Goal: Task Accomplishment & Management: Manage account settings

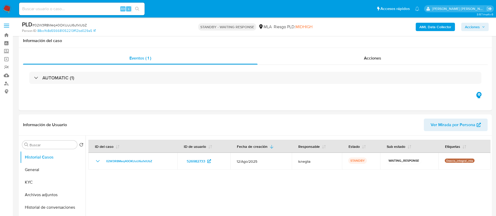
select select "10"
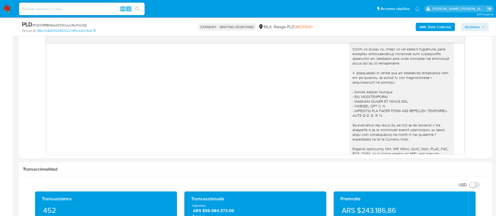
scroll to position [421, 0]
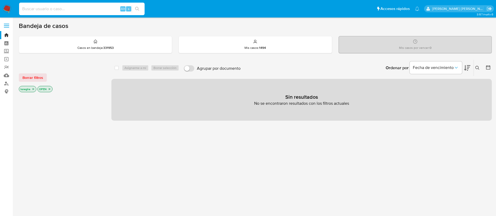
click at [71, 9] on input at bounding box center [82, 8] width 126 height 7
paste input "sFO4P1ZSi6km87MFoU978dgP"
type input "sFO4P1ZSi6km87MFoU978dgP"
click at [140, 8] on button "search-icon" at bounding box center [137, 8] width 11 height 7
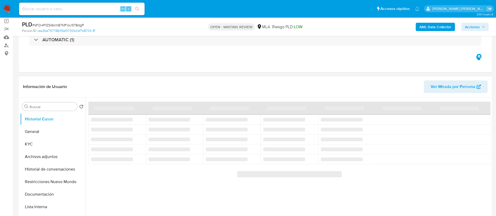
scroll to position [39, 0]
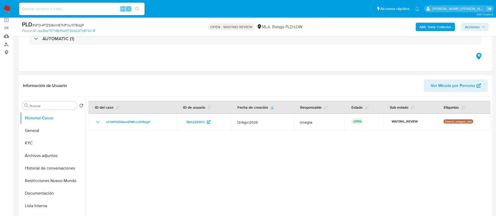
select select "10"
click at [67, 22] on div "PLD # sFO4P1ZSi6km87MFoU978dgP" at bounding box center [99, 25] width 154 height 8
copy span "sFO4P1ZSi6km87MFoU978dgP"
click at [4, 9] on img at bounding box center [7, 8] width 9 height 9
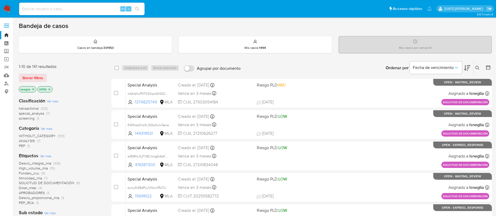
click at [478, 66] on icon at bounding box center [478, 68] width 4 height 4
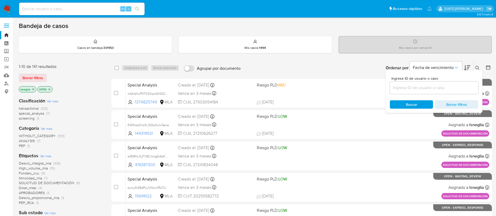
click at [399, 90] on input at bounding box center [434, 87] width 88 height 7
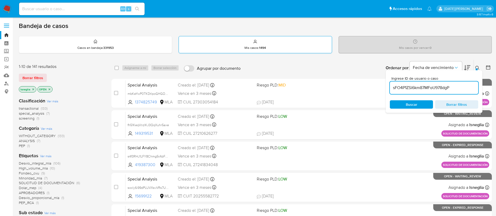
type input "sFO4P1ZSi6km87MFoU978dgP"
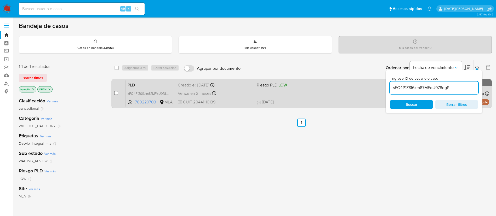
click at [116, 92] on input "checkbox" at bounding box center [116, 93] width 4 height 4
checkbox input "true"
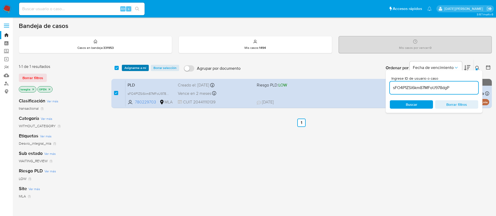
click at [141, 66] on span "Asignarme a mí" at bounding box center [136, 67] width 22 height 5
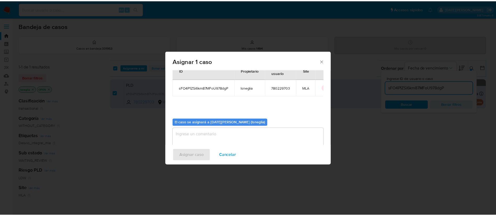
scroll to position [27, 0]
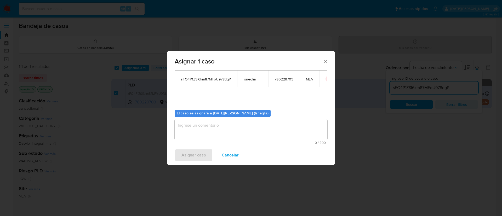
click at [234, 131] on textarea "assign-modal" at bounding box center [251, 129] width 153 height 21
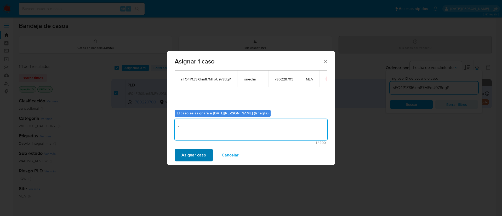
type textarea "."
click at [193, 157] on span "Asignar caso" at bounding box center [194, 156] width 25 height 12
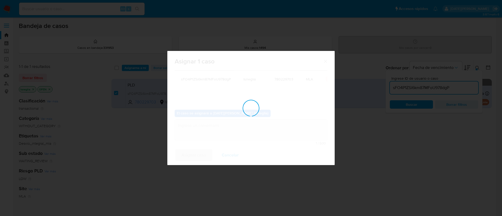
checkbox input "false"
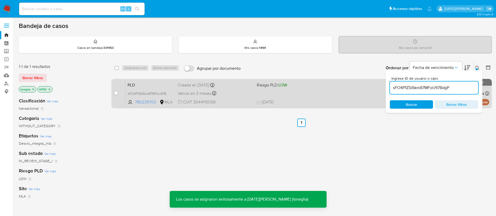
click at [143, 84] on span "PLD" at bounding box center [151, 84] width 46 height 7
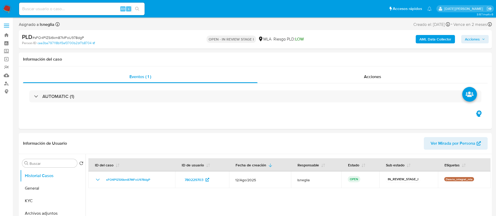
select select "10"
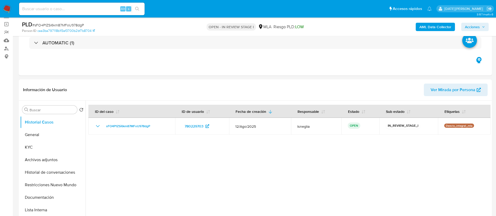
scroll to position [78, 0]
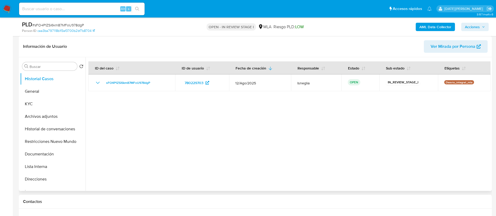
click at [230, 127] on div at bounding box center [288, 124] width 405 height 134
click at [54, 120] on button "Archivos adjuntos" at bounding box center [50, 116] width 61 height 13
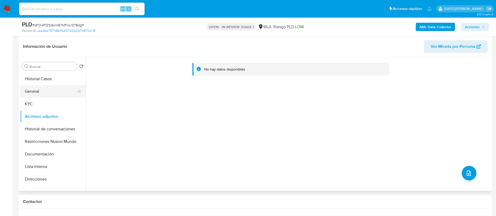
click at [48, 90] on button "General" at bounding box center [50, 91] width 61 height 13
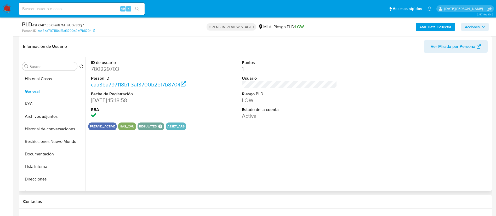
click at [114, 67] on dd "780229703" at bounding box center [138, 68] width 95 height 7
copy dd "780229703"
click at [108, 69] on dd "780229703" at bounding box center [138, 68] width 95 height 7
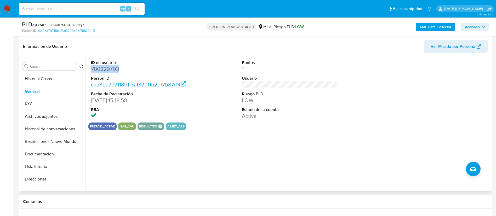
copy dd "780229703"
click at [39, 102] on button "KYC" at bounding box center [50, 104] width 61 height 13
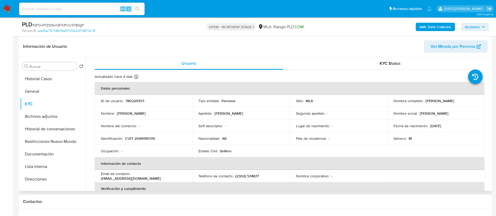
click at [146, 139] on p "CUIT 20441110139" at bounding box center [140, 138] width 30 height 5
copy p "20441110139"
drag, startPoint x: 424, startPoint y: 101, endPoint x: 457, endPoint y: 104, distance: 33.6
click at [457, 104] on td "Nombre completo : Kevin Manuel Miñano" at bounding box center [436, 101] width 98 height 13
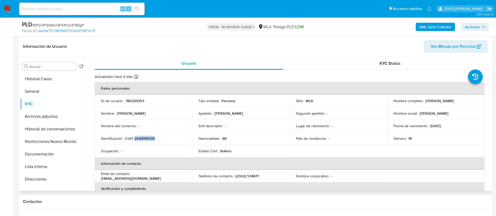
copy p "Kevin Manuel Miñano"
click at [169, 151] on div "Ocupación : -" at bounding box center [143, 151] width 85 height 5
drag, startPoint x: 125, startPoint y: 139, endPoint x: 154, endPoint y: 139, distance: 29.0
click at [154, 139] on p "CUIT 20441110139" at bounding box center [140, 138] width 30 height 5
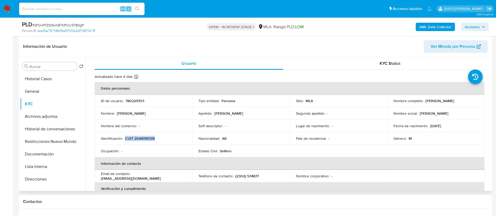
copy p "CUIT 20441110139"
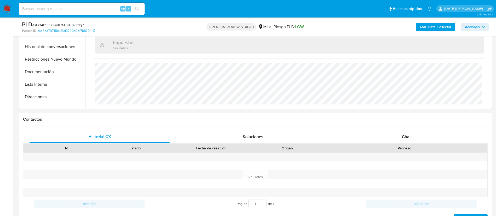
scroll to position [196, 0]
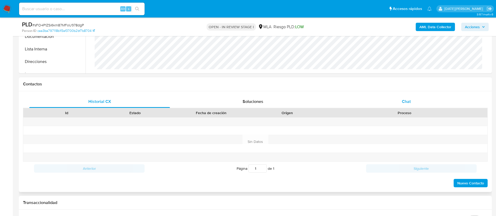
click at [400, 101] on div "Chat" at bounding box center [406, 101] width 141 height 13
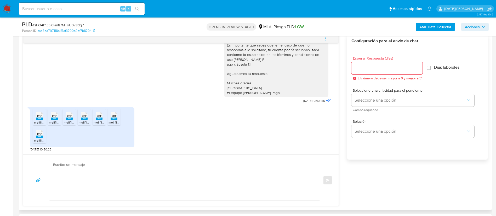
scroll to position [275, 0]
click at [39, 116] on span "PDF" at bounding box center [39, 115] width 5 height 3
click at [55, 118] on rect at bounding box center [54, 118] width 7 height 2
click at [69, 118] on rect at bounding box center [69, 118] width 7 height 2
drag, startPoint x: 81, startPoint y: 119, endPoint x: 92, endPoint y: 121, distance: 10.9
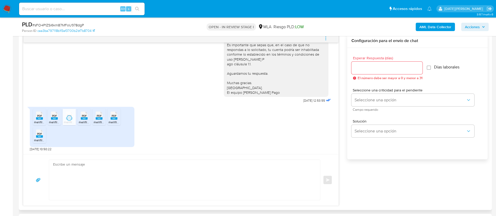
click at [81, 119] on rect at bounding box center [84, 118] width 7 height 2
click at [98, 120] on icon "PDF" at bounding box center [99, 115] width 7 height 9
click at [115, 121] on span "melifile1185517910885704550.pdf" at bounding box center [132, 122] width 47 height 4
click at [42, 138] on icon "PDF" at bounding box center [39, 133] width 7 height 9
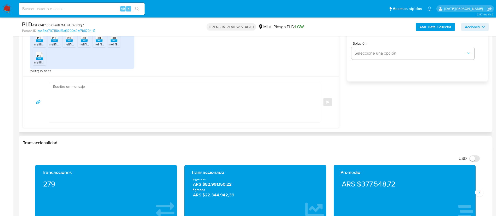
scroll to position [353, 0]
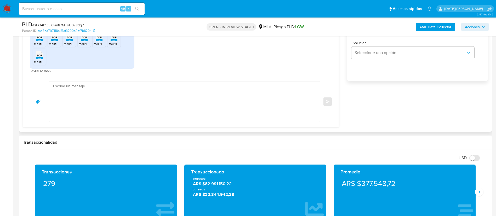
click at [187, 107] on textarea at bounding box center [183, 102] width 261 height 40
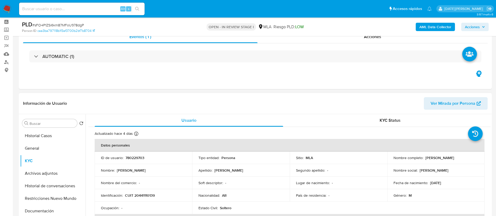
scroll to position [39, 0]
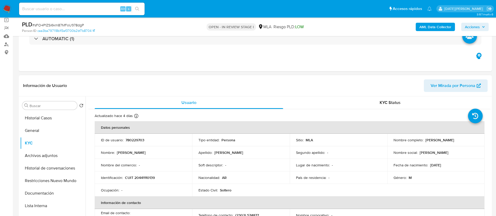
drag, startPoint x: 424, startPoint y: 140, endPoint x: 463, endPoint y: 138, distance: 38.7
click at [463, 138] on div "Nombre completo : Kevin Manuel Miñano" at bounding box center [436, 140] width 85 height 5
copy p "Kevin Manuel Miñano"
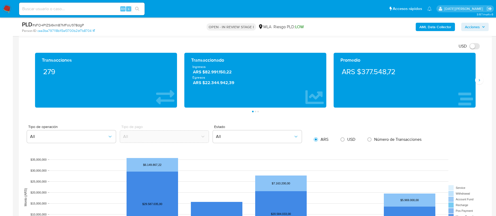
scroll to position [353, 0]
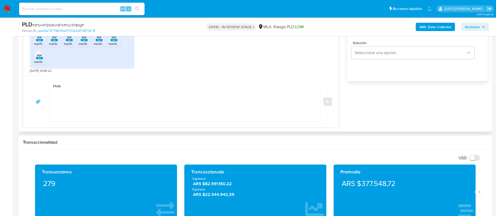
drag, startPoint x: 84, startPoint y: 92, endPoint x: 85, endPoint y: 88, distance: 4.0
click at [84, 89] on textarea "Hola" at bounding box center [183, 102] width 261 height 40
paste textarea "Kevin Manuel Miñano"
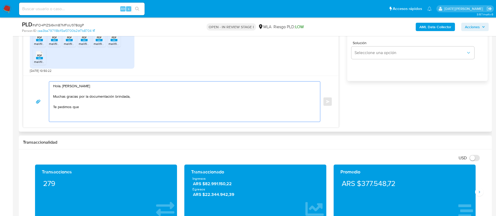
click at [127, 106] on textarea "Hola. Kevin Manuel Miñano Muchas gracias por la documentación brindada, Te pedi…" at bounding box center [183, 102] width 261 height 40
click at [78, 106] on textarea "Hola. Kevin Manuel Miñano Muchas gracias por la documentación brindada, Te pedi…" at bounding box center [183, 102] width 261 height 40
click at [61, 84] on textarea "Hola. Kevin Manuel Miñano Muchas gracias por la documentación brindada, Te pedi…" at bounding box center [183, 102] width 261 height 40
click at [108, 82] on div "Hola, Kevin Manuel Miñano Muchas gracias por la documentación brindada, Te pedi…" at bounding box center [185, 101] width 272 height 41
click at [106, 86] on textarea "Hola, Kevin Manuel Miñano Muchas gracias por la documentación brindada, Te pedi…" at bounding box center [183, 102] width 261 height 40
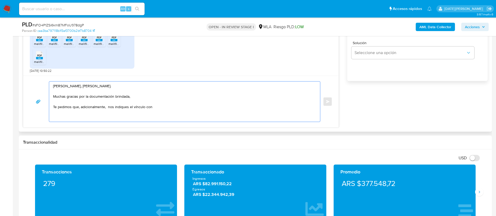
drag, startPoint x: 115, startPoint y: 107, endPoint x: 124, endPoint y: 104, distance: 9.7
click at [115, 107] on textarea "Hola, Kevin Manuel Miñano. Muchas gracias por la documentación brindada, Te ped…" at bounding box center [183, 102] width 261 height 40
click at [224, 108] on textarea "Hola, Kevin Manuel Miñano. Muchas gracias por la documentación brindada, Te ped…" at bounding box center [183, 102] width 261 height 40
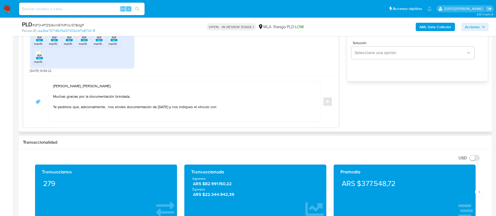
click at [230, 106] on textarea "Hola, Kevin Manuel Miñano. Muchas gracias por la documentación brindada, Te ped…" at bounding box center [183, 102] width 261 height 40
paste textarea "Javier Ernesto Rech"
click at [277, 105] on textarea "Hola, Kevin Manuel Miñano. Muchas gracias por la documentación brindada, Te ped…" at bounding box center [183, 102] width 261 height 40
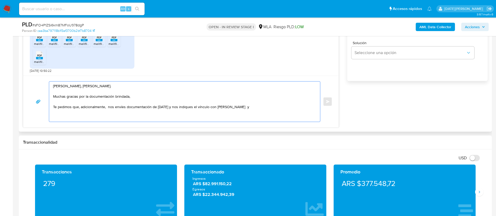
drag, startPoint x: 221, startPoint y: 106, endPoint x: 265, endPoint y: 106, distance: 44.0
click at [265, 106] on textarea "Hola, Kevin Manuel Miñano. Muchas gracias por la documentación brindada, Te ped…" at bounding box center [183, 102] width 261 height 40
click at [221, 107] on textarea "Hola, Kevin Manuel Miñano. Muchas gracias por la documentación brindada, Te ped…" at bounding box center [183, 102] width 261 height 40
drag, startPoint x: 174, startPoint y: 108, endPoint x: 315, endPoint y: 106, distance: 140.8
click at [315, 106] on div "Hola, Kevin Manuel Miñano. Muchas gracias por la documentación brindada, Te ped…" at bounding box center [183, 102] width 268 height 40
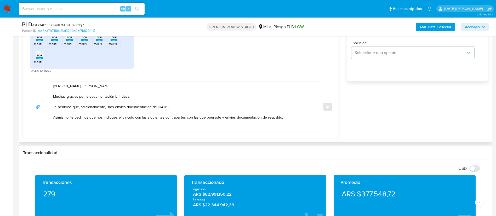
click at [62, 123] on textarea "Hola, Kevin Manuel Miñano. Muchas gracias por la documentación brindada, Te ped…" at bounding box center [183, 107] width 261 height 51
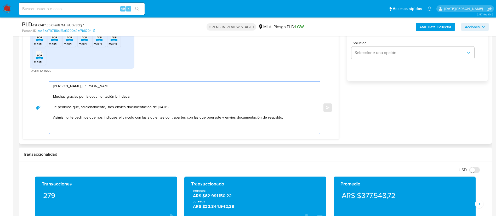
paste textarea "Javier Ernesto Rech"
click at [68, 132] on textarea "Hola, Kevin Manuel Miñano. Muchas gracias por la documentación brindada, Te ped…" at bounding box center [183, 108] width 261 height 52
paste textarea "Nahuel Horacio Acevedo"
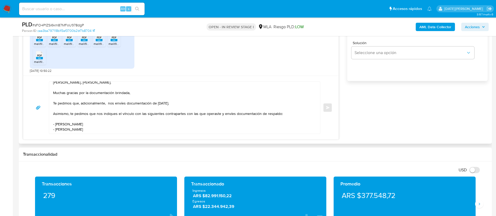
click at [61, 129] on textarea "Hola, Kevin Manuel Miñano. Muchas gracias por la documentación brindada, Te ped…" at bounding box center [183, 108] width 261 height 52
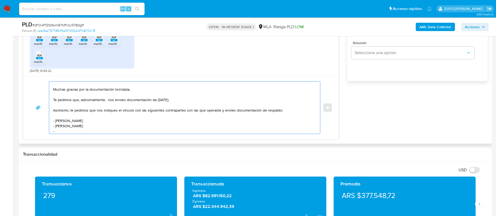
paste textarea "Armoraut Sa"
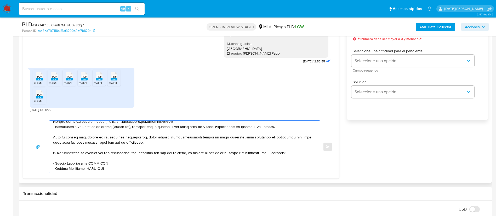
scroll to position [135, 0]
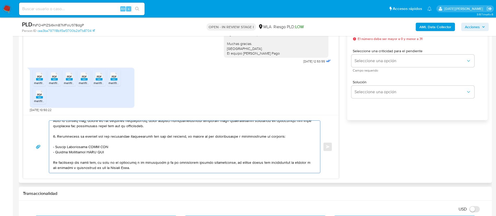
drag, startPoint x: 53, startPoint y: 131, endPoint x: 116, endPoint y: 156, distance: 67.6
click at [116, 156] on textarea at bounding box center [183, 147] width 261 height 52
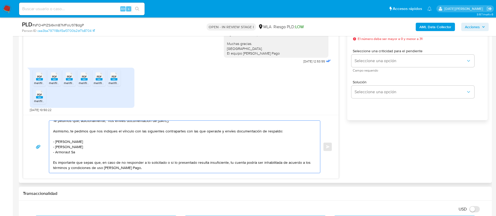
scroll to position [65, 0]
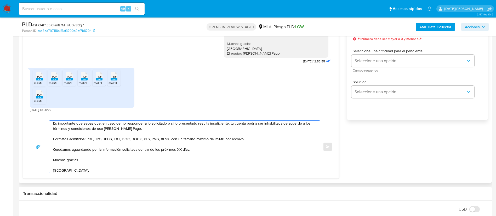
click at [177, 149] on textarea "Hola, Kevin Manuel Miñano. Muchas gracias por la documentación brindada, Te ped…" at bounding box center [183, 147] width 261 height 52
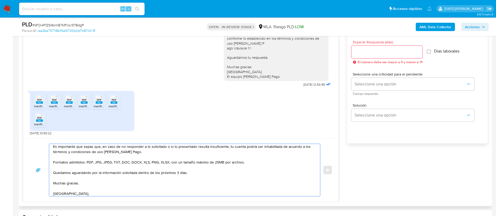
scroll to position [275, 0]
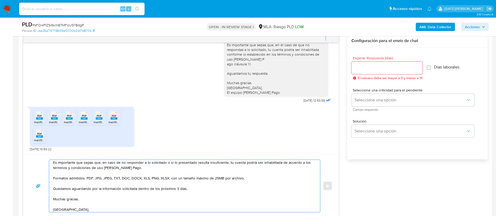
type textarea "Hola, Kevin Manuel Miñano. Muchas gracias por la documentación brindada, Te ped…"
click at [374, 67] on input "Esperar Respuesta (días)" at bounding box center [387, 68] width 71 height 7
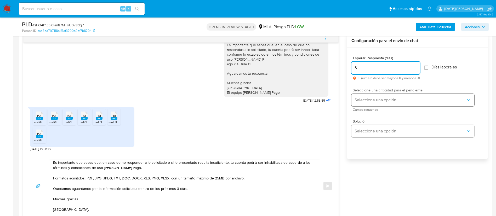
type input "3"
click at [388, 100] on span "Seleccione una opción" at bounding box center [410, 100] width 111 height 5
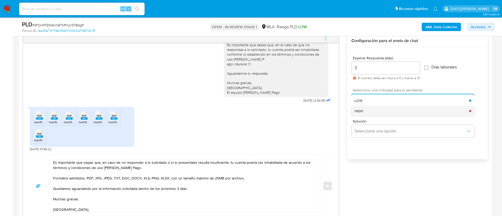
click at [377, 111] on div "HIGH" at bounding box center [412, 111] width 115 height 10
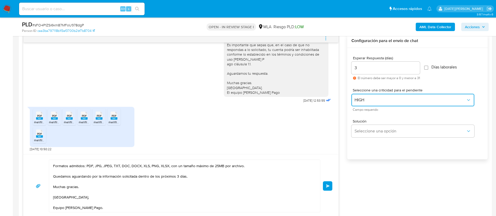
scroll to position [103, 0]
click at [329, 189] on button "Enviar" at bounding box center [327, 186] width 9 height 9
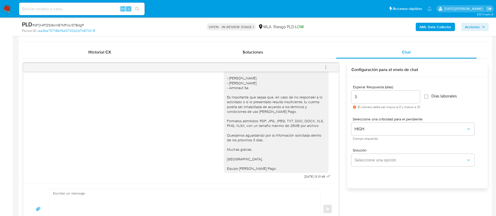
scroll to position [235, 0]
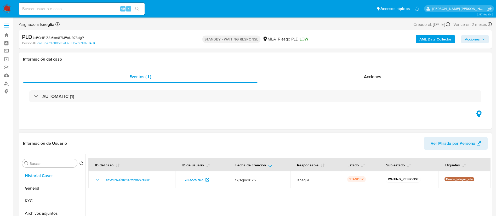
select select "10"
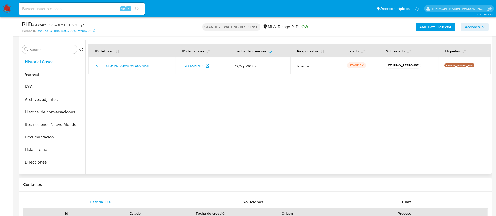
scroll to position [78, 0]
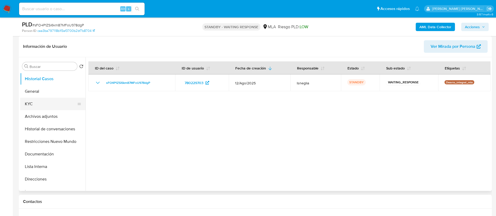
click at [46, 103] on button "KYC" at bounding box center [50, 104] width 61 height 13
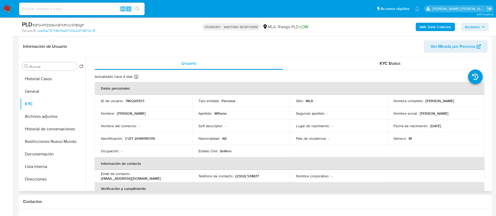
drag, startPoint x: 425, startPoint y: 101, endPoint x: 465, endPoint y: 100, distance: 40.3
click at [465, 100] on div "Nombre completo : [PERSON_NAME]" at bounding box center [436, 101] width 85 height 5
copy p "[PERSON_NAME]"
click at [38, 181] on button "Direcciones" at bounding box center [50, 179] width 61 height 13
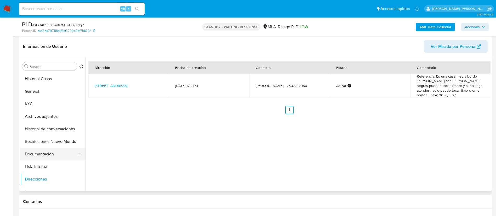
click at [47, 153] on button "Documentación" at bounding box center [50, 154] width 61 height 13
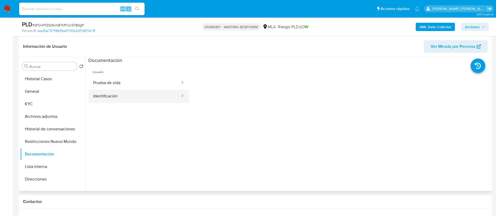
click at [134, 95] on button "Identificación" at bounding box center [134, 96] width 92 height 13
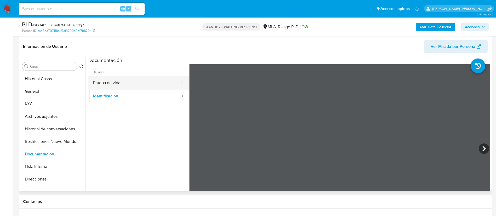
click at [122, 85] on button "Prueba de vida" at bounding box center [134, 82] width 92 height 13
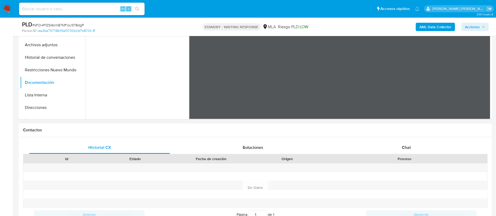
scroll to position [196, 0]
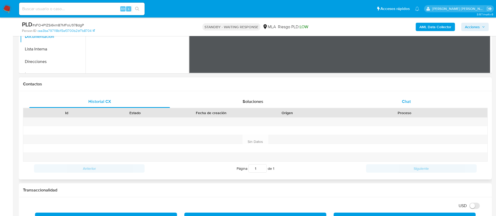
click at [412, 103] on div "Chat" at bounding box center [406, 101] width 141 height 13
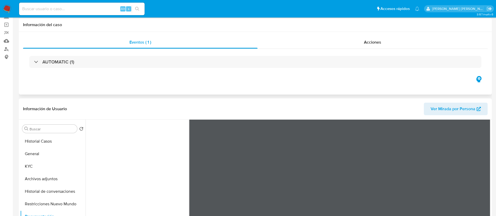
scroll to position [0, 0]
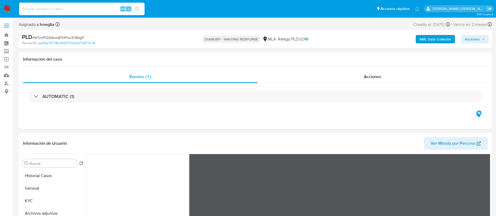
click at [68, 7] on input at bounding box center [82, 8] width 126 height 7
paste input "40QApTeJcJBKtA0cNHXpP0yC"
type input "40QApTeJcJBKtA0cNHXpP0yC"
click at [140, 7] on button "search-icon" at bounding box center [137, 8] width 11 height 7
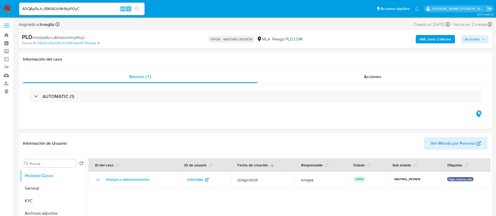
select select "10"
click at [71, 34] on div "PLD # 40QApTeJcJBKtA0cNHXpP0yC" at bounding box center [99, 37] width 154 height 8
copy span "40QApTeJcJBKtA0cNHXpP0yC"
click at [8, 6] on img at bounding box center [7, 8] width 9 height 9
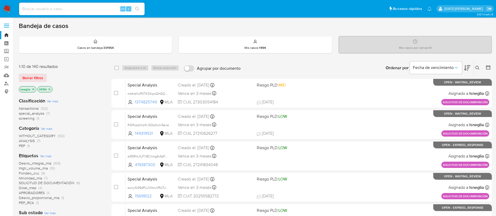
click at [477, 65] on button at bounding box center [478, 68] width 9 height 6
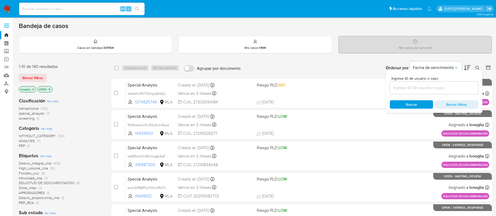
click at [425, 85] on input at bounding box center [434, 87] width 88 height 7
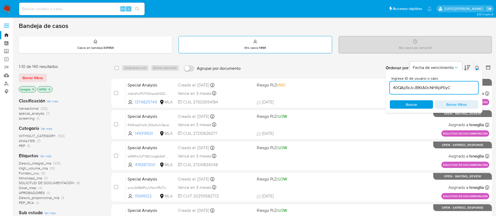
type input "40QApTeJcJBKtA0cNHXpP0yC"
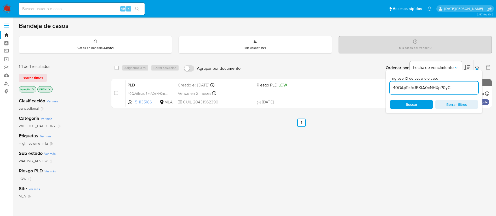
click at [480, 66] on icon at bounding box center [478, 68] width 4 height 4
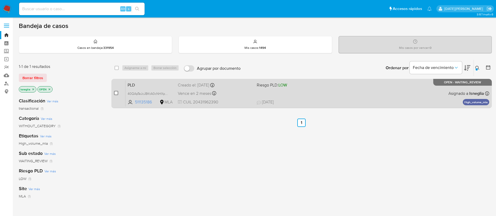
click at [117, 93] on input "checkbox" at bounding box center [116, 93] width 4 height 4
checkbox input "true"
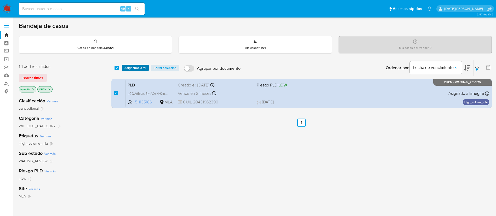
click at [144, 65] on span "Asignarme a mí" at bounding box center [136, 67] width 22 height 5
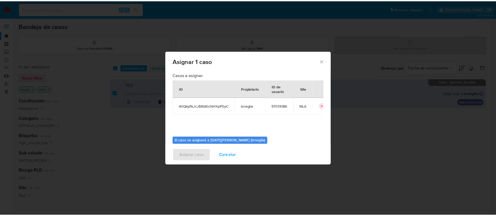
scroll to position [27, 0]
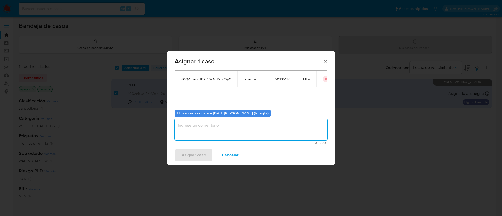
click at [210, 121] on textarea "assign-modal" at bounding box center [251, 129] width 153 height 21
type textarea "."
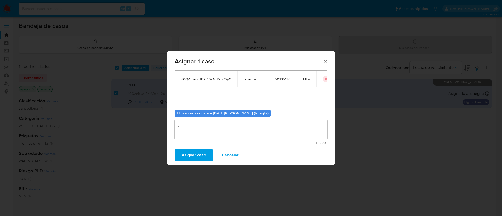
click at [196, 155] on span "Asignar caso" at bounding box center [194, 156] width 25 height 12
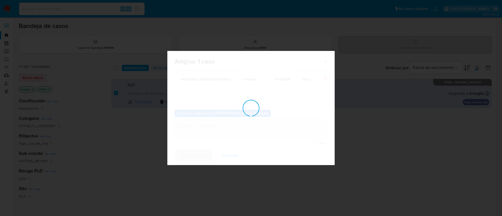
checkbox input "false"
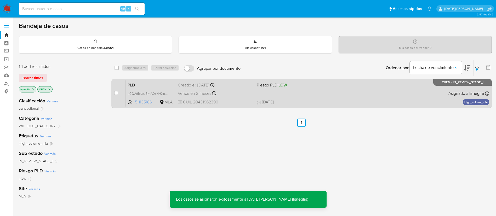
click at [143, 79] on div "case-item-checkbox No es posible asignar el caso PLD 40QApTeJcJBKtA0cNHXpP0yC 5…" at bounding box center [301, 93] width 381 height 29
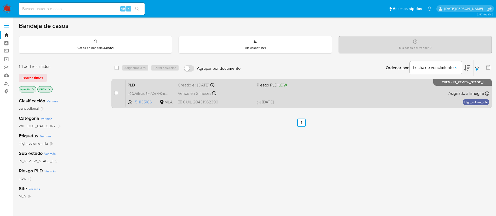
click at [151, 87] on span "PLD" at bounding box center [151, 84] width 46 height 7
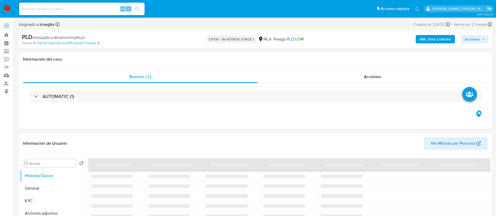
select select "10"
